Goal: Information Seeking & Learning: Learn about a topic

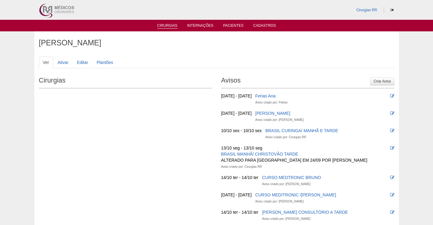
click at [166, 24] on link "Cirurgias" at bounding box center [167, 25] width 20 height 5
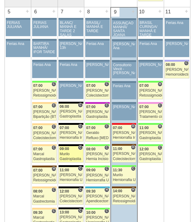
scroll to position [334, 0]
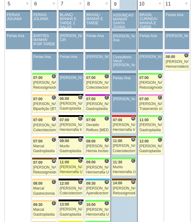
click at [71, 169] on div "[PERSON_NAME]" at bounding box center [71, 167] width 22 height 4
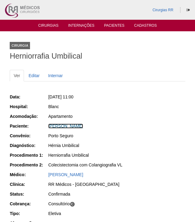
drag, startPoint x: 83, startPoint y: 124, endPoint x: 91, endPoint y: 129, distance: 10.0
click at [83, 124] on link "JOSIANE DE SOUZA SANTOS" at bounding box center [65, 126] width 35 height 5
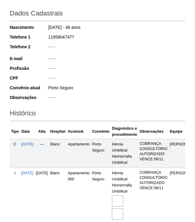
scroll to position [122, 0]
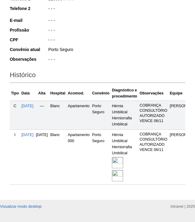
click at [123, 168] on img at bounding box center [117, 162] width 11 height 11
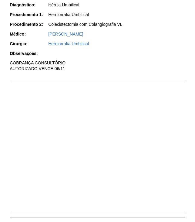
scroll to position [182, 0]
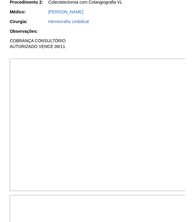
click at [138, 94] on img at bounding box center [98, 125] width 177 height 133
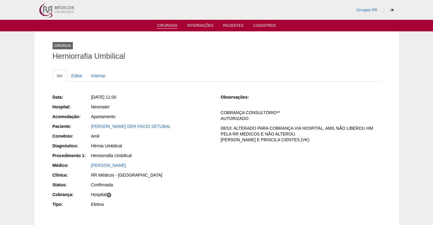
click at [167, 25] on link "Cirurgias" at bounding box center [167, 25] width 20 height 5
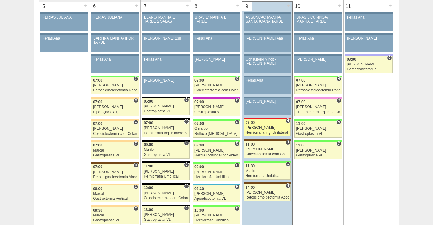
scroll to position [365, 0]
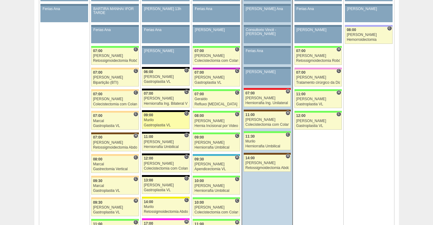
click at [159, 116] on div "09:00" at bounding box center [166, 115] width 44 height 4
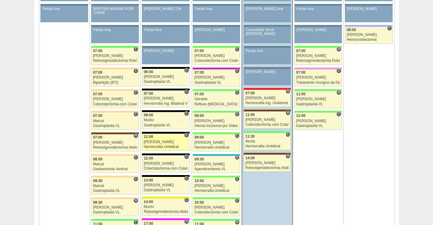
scroll to position [365, 0]
click at [161, 141] on div "Felipe Rossi" at bounding box center [166, 142] width 44 height 4
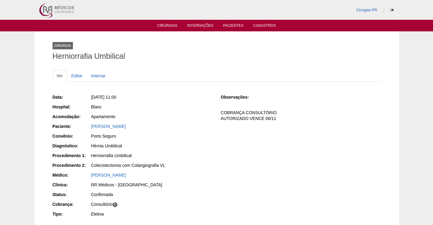
drag, startPoint x: 157, startPoint y: 126, endPoint x: 75, endPoint y: 126, distance: 81.5
click at [77, 126] on div "Paciente: JOSIANE DE SOUZA SANTOS" at bounding box center [133, 127] width 160 height 8
copy div "Paciente: JOSIANE DE SOUZA SANTOS"
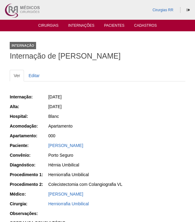
scroll to position [182, 0]
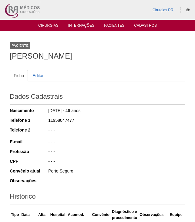
scroll to position [121, 0]
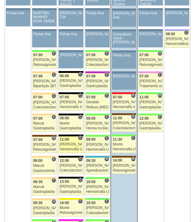
scroll to position [363, 0]
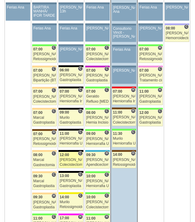
click at [68, 155] on span "12:00" at bounding box center [64, 155] width 9 height 4
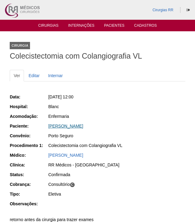
click at [83, 125] on link "[PERSON_NAME]" at bounding box center [65, 126] width 35 height 5
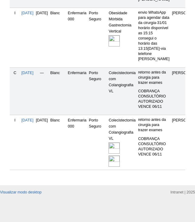
scroll to position [299, 0]
click at [120, 143] on img at bounding box center [114, 148] width 11 height 11
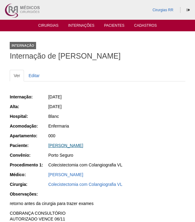
click at [75, 146] on link "[PERSON_NAME]" at bounding box center [65, 145] width 35 height 5
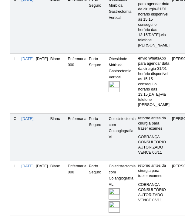
scroll to position [274, 0]
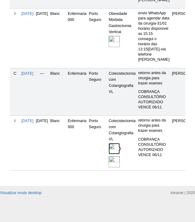
drag, startPoint x: 128, startPoint y: 168, endPoint x: 157, endPoint y: 143, distance: 39.0
click at [120, 154] on img at bounding box center [114, 148] width 11 height 11
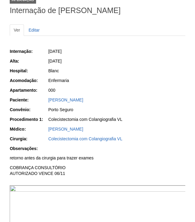
scroll to position [122, 0]
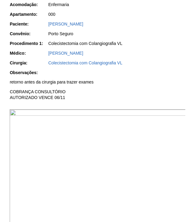
click at [130, 145] on img at bounding box center [98, 175] width 177 height 133
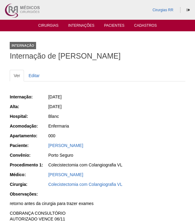
scroll to position [122, 0]
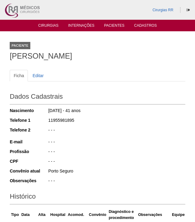
scroll to position [274, 0]
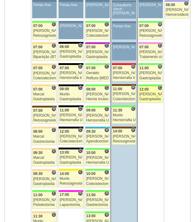
scroll to position [424, 0]
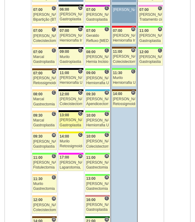
click at [73, 117] on div "13:00" at bounding box center [71, 115] width 22 height 4
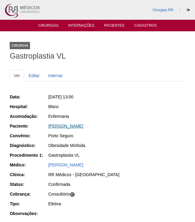
click at [83, 127] on link "[PERSON_NAME]" at bounding box center [65, 126] width 35 height 5
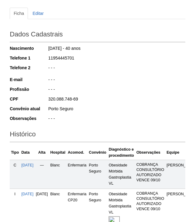
scroll to position [140, 0]
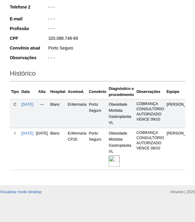
click at [120, 156] on img at bounding box center [114, 161] width 11 height 11
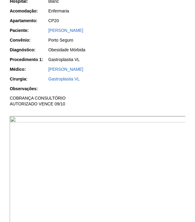
scroll to position [152, 0]
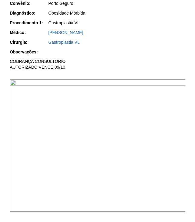
click at [126, 117] on img at bounding box center [98, 145] width 177 height 133
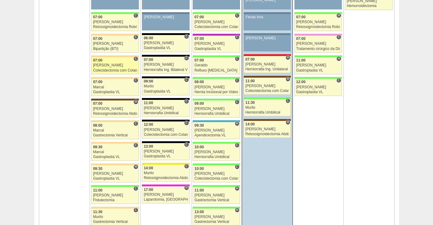
scroll to position [395, 0]
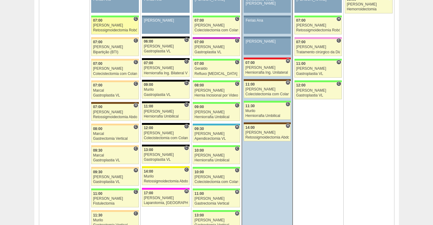
click at [117, 22] on div "07:00" at bounding box center [115, 21] width 44 height 4
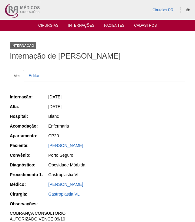
scroll to position [152, 0]
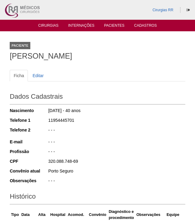
scroll to position [139, 0]
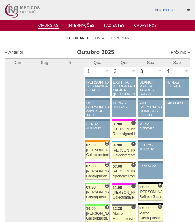
scroll to position [424, 0]
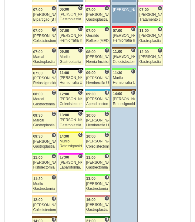
click at [74, 140] on div "Murilo" at bounding box center [71, 142] width 22 height 4
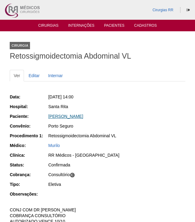
click at [80, 117] on link "[PERSON_NAME]" at bounding box center [65, 116] width 35 height 5
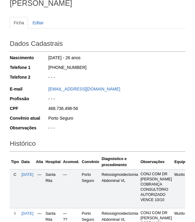
scroll to position [122, 0]
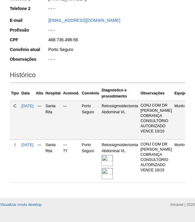
click at [113, 162] on img at bounding box center [107, 160] width 11 height 11
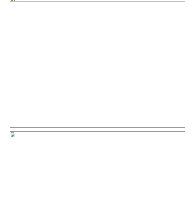
scroll to position [182, 0]
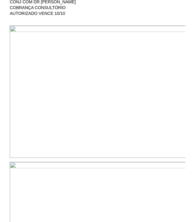
click at [49, 72] on img at bounding box center [98, 92] width 177 height 133
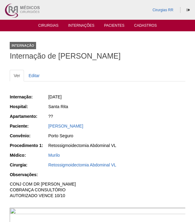
scroll to position [182, 0]
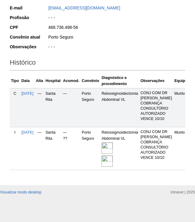
scroll to position [141, 0]
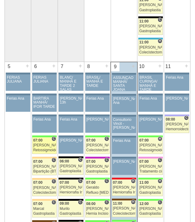
scroll to position [333, 0]
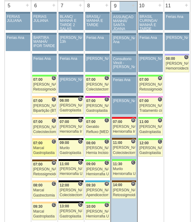
click at [43, 145] on div "07:00" at bounding box center [44, 143] width 22 height 4
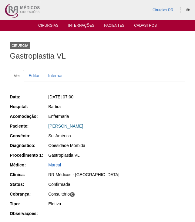
click at [72, 126] on link "[PERSON_NAME]" at bounding box center [65, 126] width 35 height 5
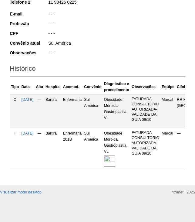
scroll to position [79, 0]
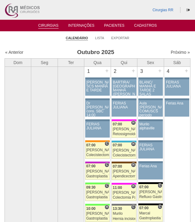
scroll to position [333, 0]
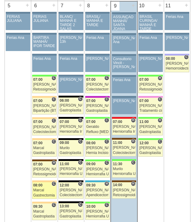
click at [43, 187] on span "08:00" at bounding box center [37, 185] width 9 height 4
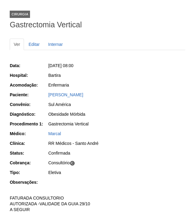
scroll to position [61, 0]
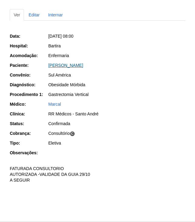
click at [72, 64] on link "[PERSON_NAME]" at bounding box center [65, 65] width 35 height 5
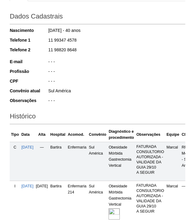
scroll to position [138, 0]
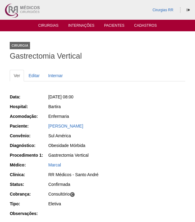
scroll to position [61, 0]
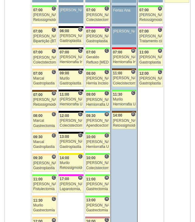
scroll to position [393, 0]
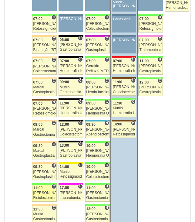
click at [41, 194] on div "Juliana" at bounding box center [44, 193] width 22 height 4
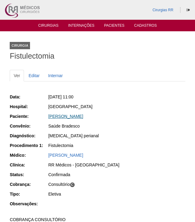
click at [67, 116] on link "Odair Garofalo" at bounding box center [65, 116] width 35 height 5
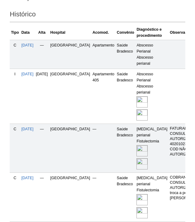
scroll to position [239, 0]
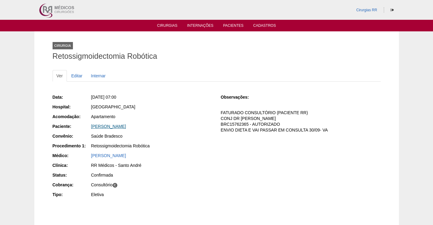
click at [126, 124] on link "[PERSON_NAME]" at bounding box center [108, 126] width 35 height 5
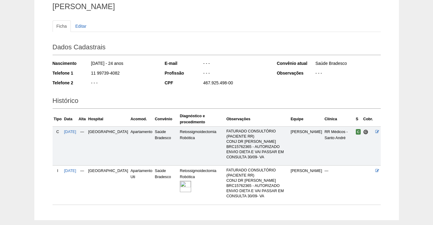
scroll to position [71, 0]
